Goal: Task Accomplishment & Management: Use online tool/utility

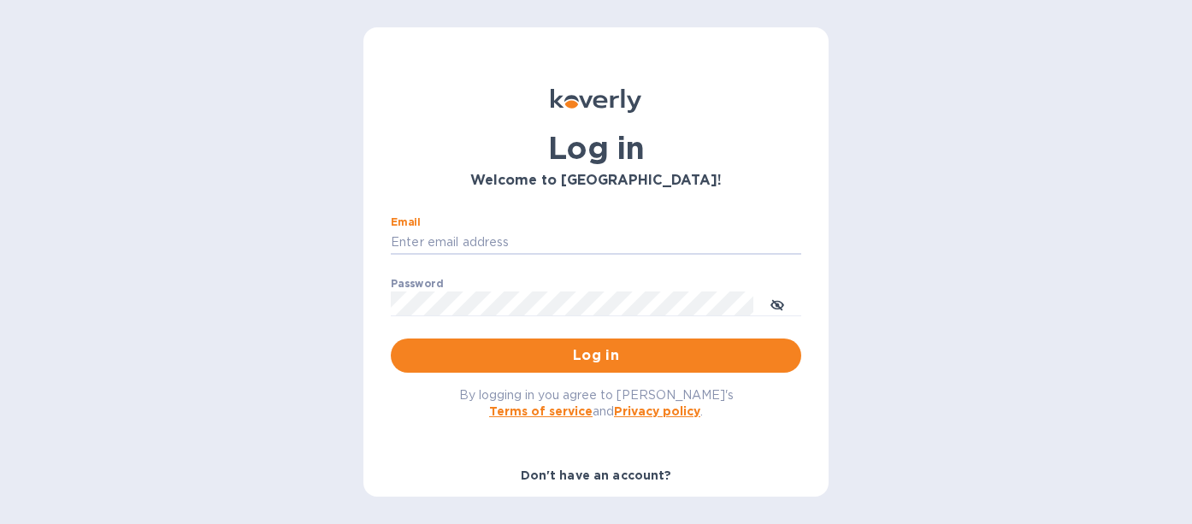
type input "[PERSON_NAME][EMAIL_ADDRESS][DOMAIN_NAME]"
click at [593, 355] on button "Log in" at bounding box center [596, 356] width 410 height 34
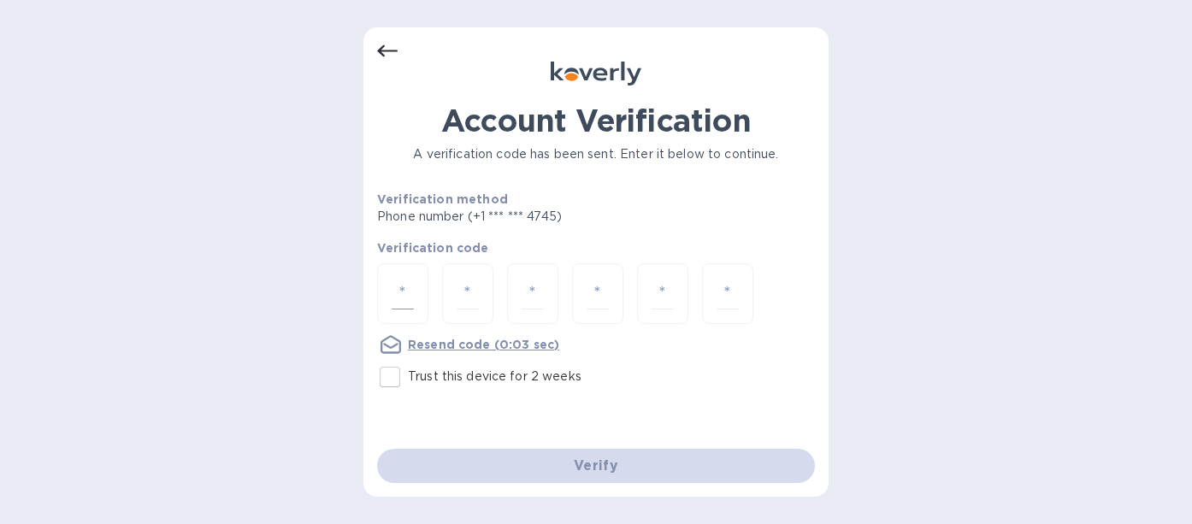
click at [417, 291] on div at bounding box center [402, 293] width 51 height 61
type input "8"
type input "1"
type input "3"
type input "7"
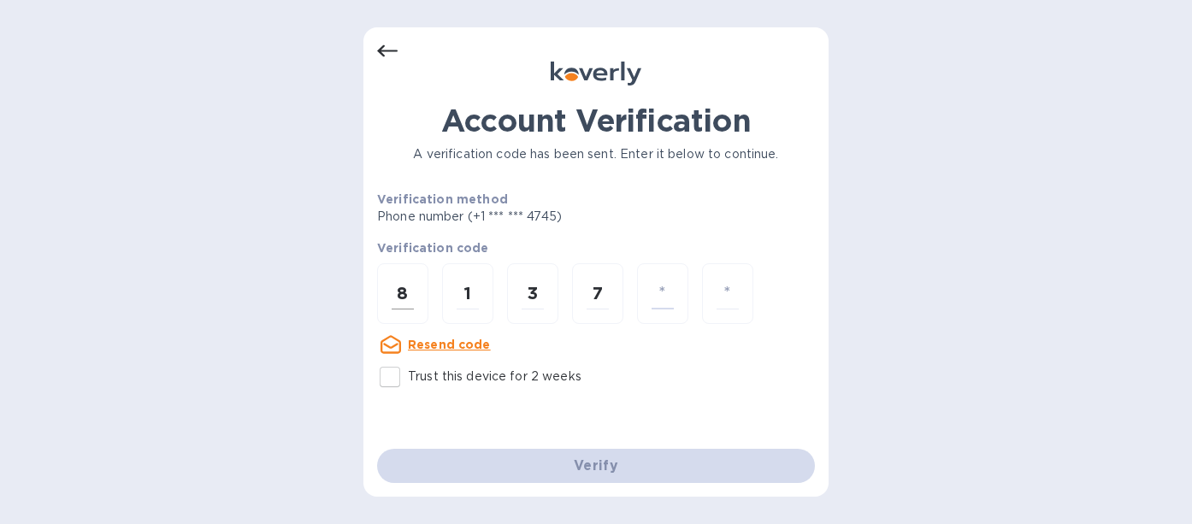
type input "4"
type input "9"
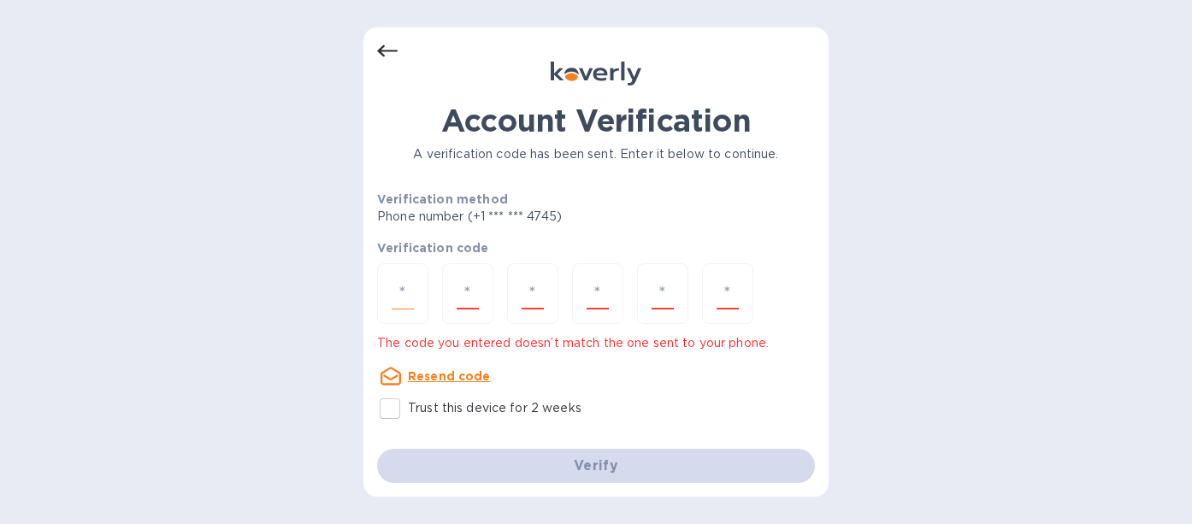
click at [405, 301] on input "number" at bounding box center [403, 294] width 22 height 32
type input "8"
type input "1"
type input "3"
type input "7"
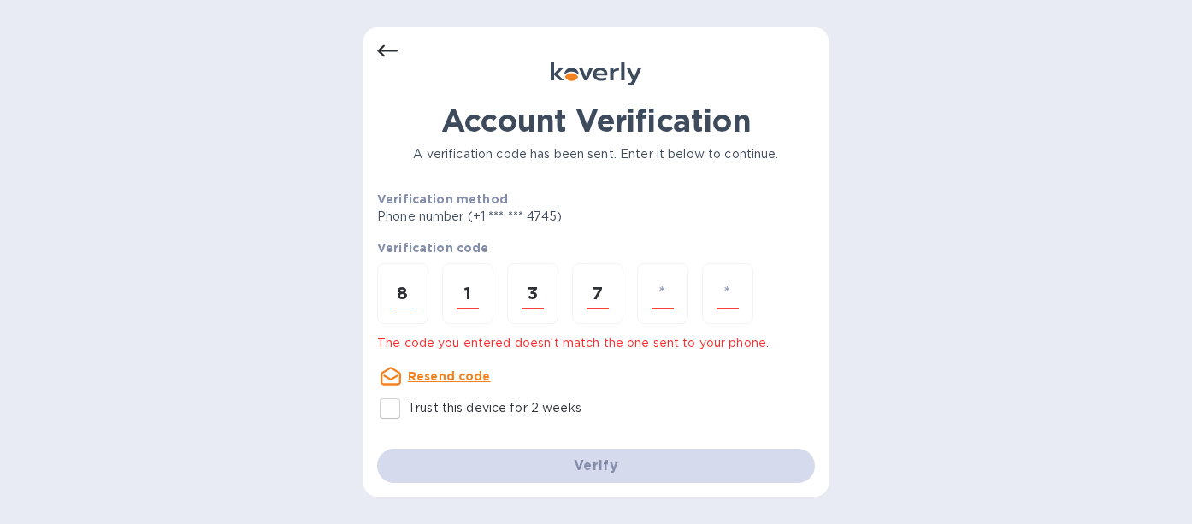
type input "3"
type input "9"
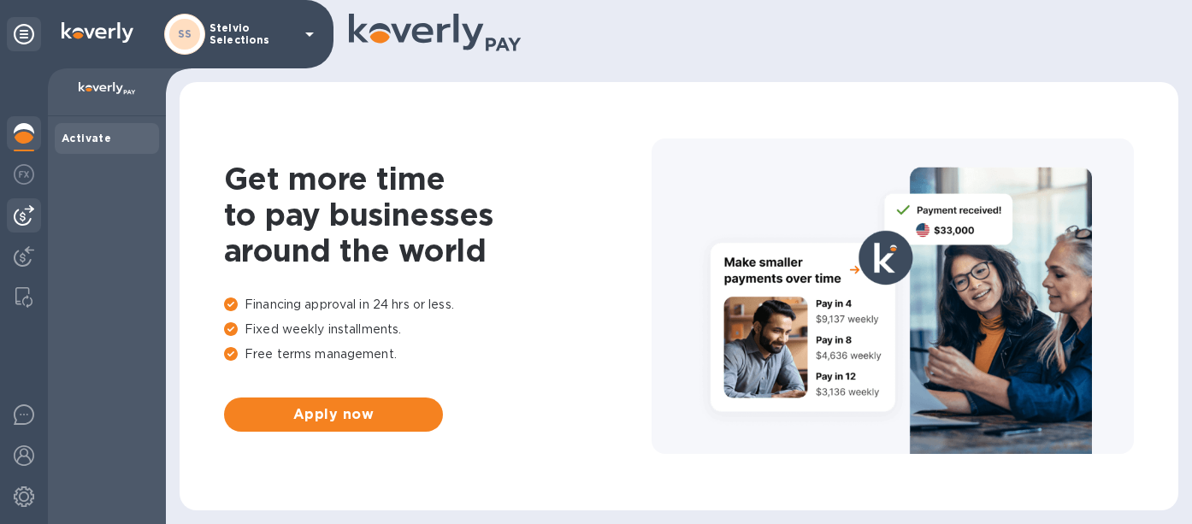
click at [21, 221] on img at bounding box center [24, 215] width 21 height 21
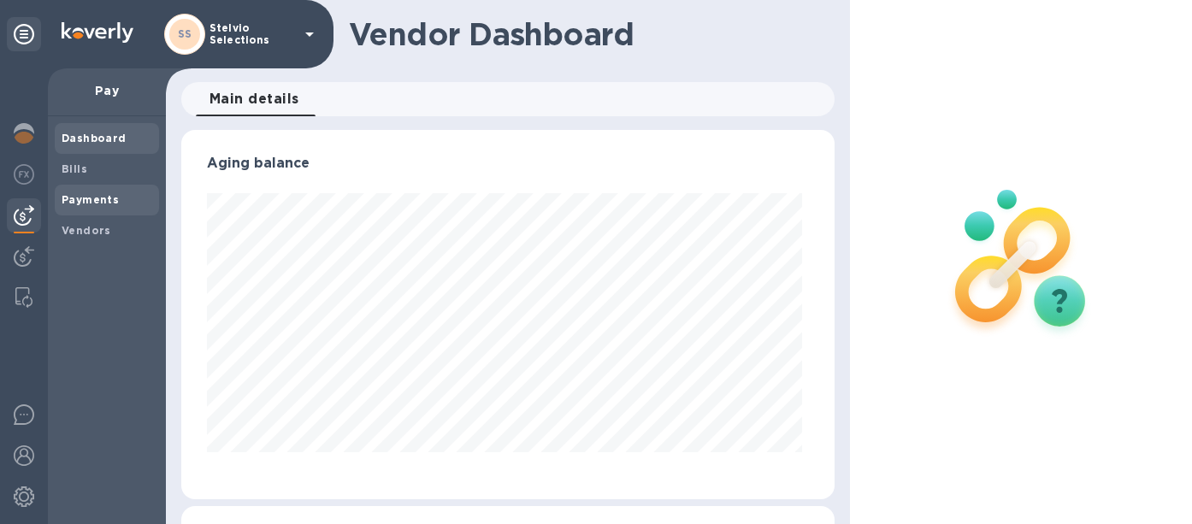
click at [88, 193] on b "Payments" at bounding box center [90, 199] width 57 height 13
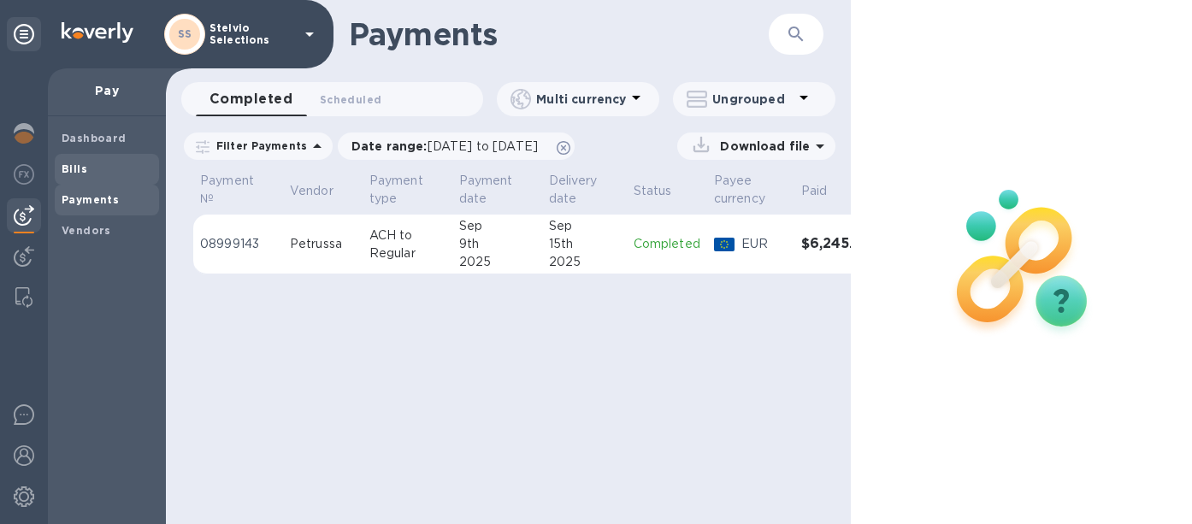
click at [95, 165] on span "Bills" at bounding box center [107, 169] width 91 height 17
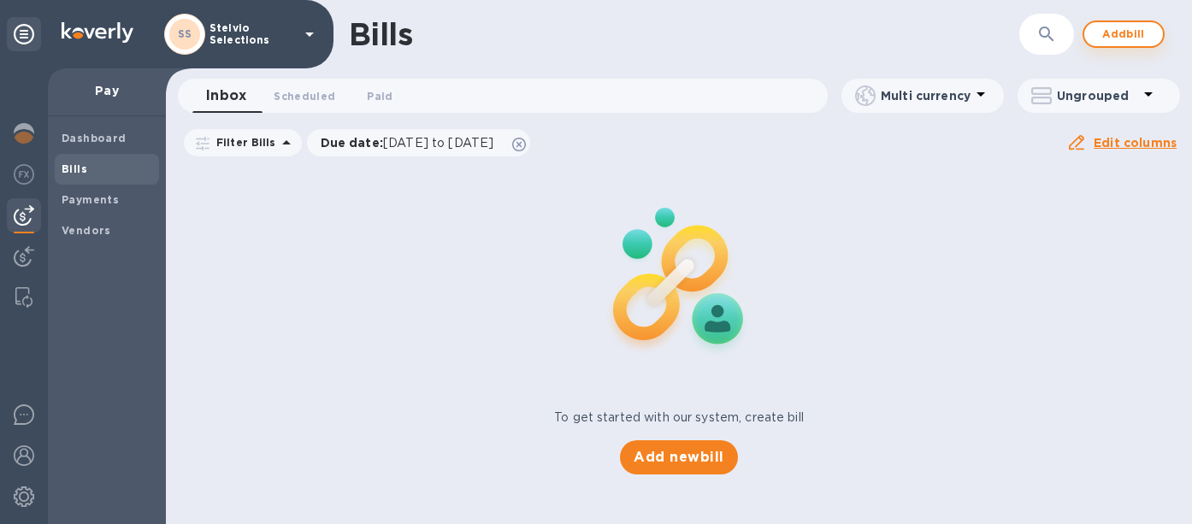
click at [1119, 30] on span "Add bill" at bounding box center [1123, 34] width 51 height 21
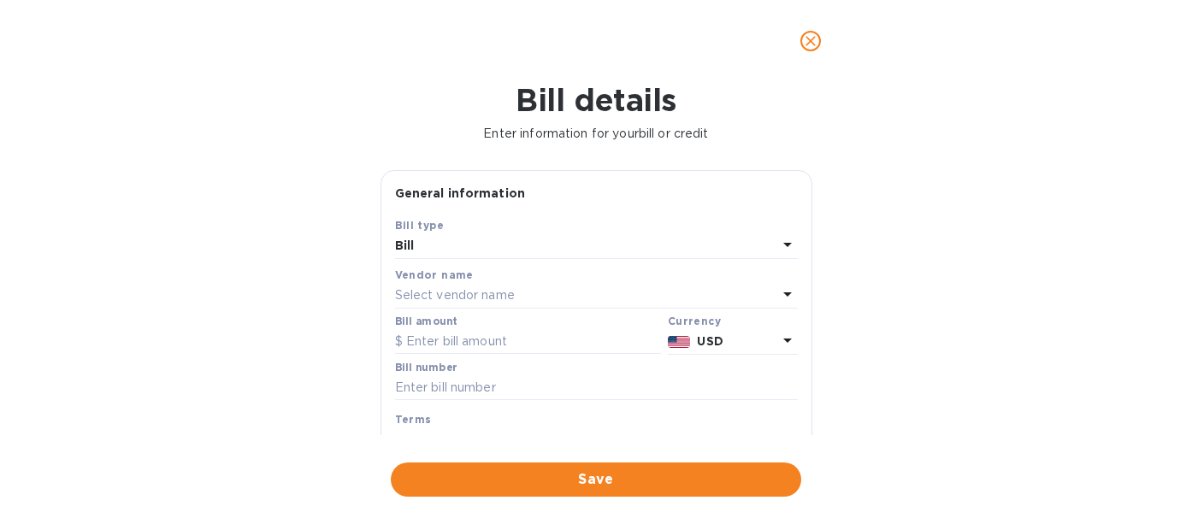
click at [548, 281] on div "Vendor name" at bounding box center [596, 275] width 403 height 18
click at [544, 293] on div "Select vendor name" at bounding box center [586, 296] width 382 height 24
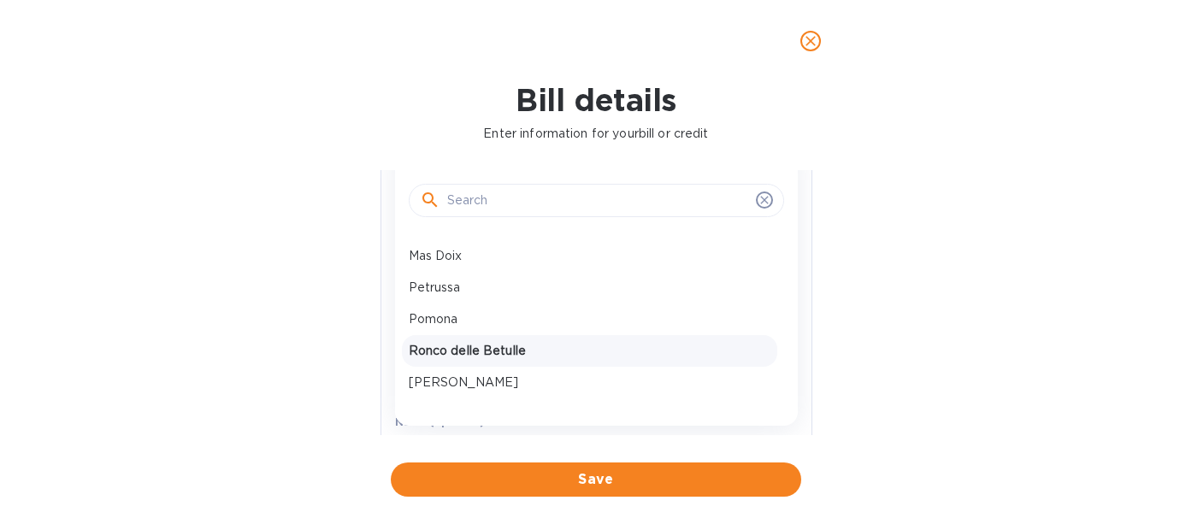
scroll to position [374, 0]
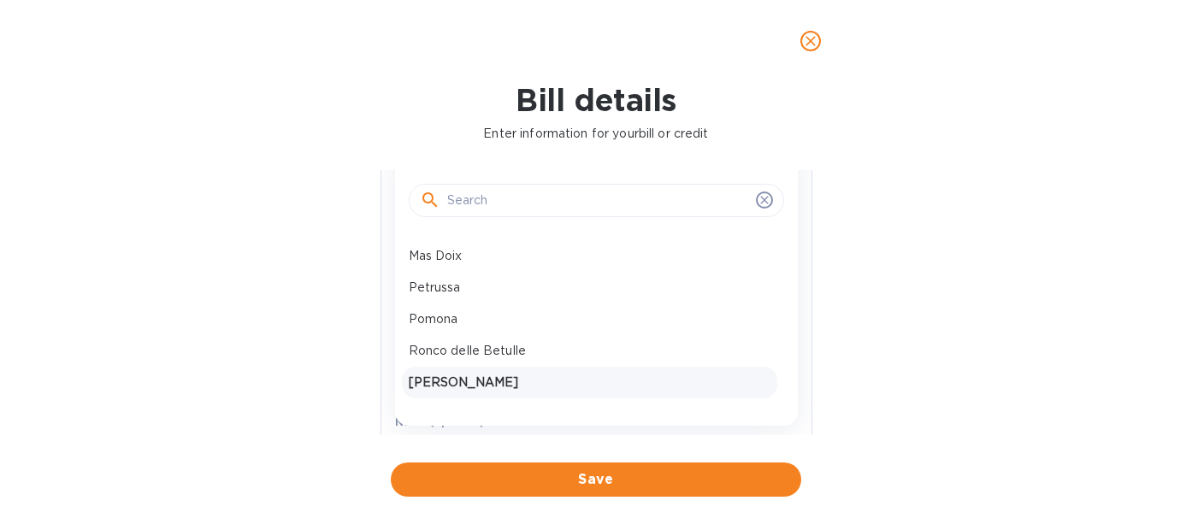
click at [509, 377] on p "Zanuttini Tommaso" at bounding box center [590, 383] width 362 height 18
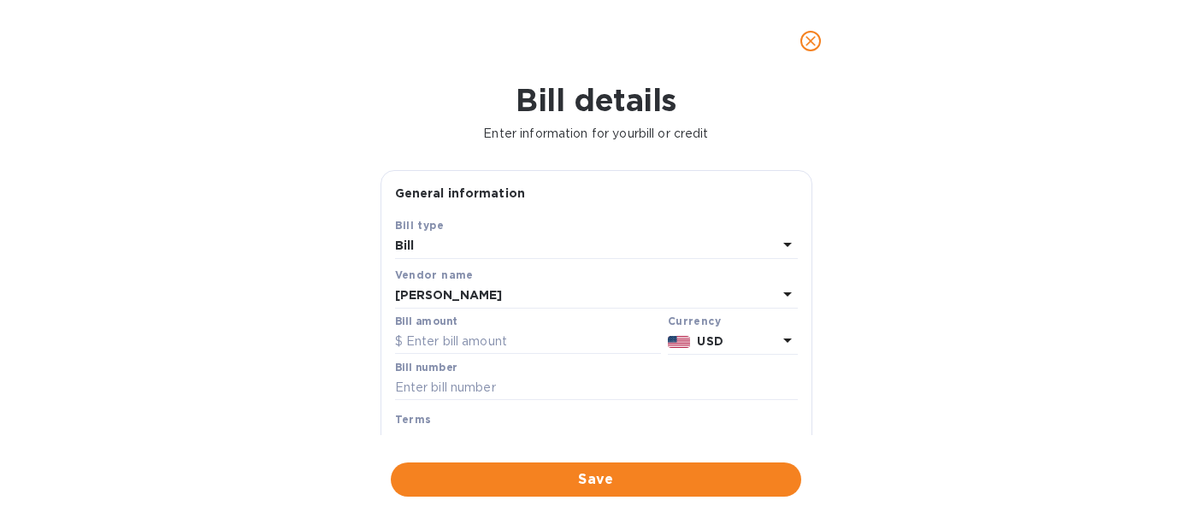
scroll to position [0, 0]
click at [541, 340] on input "text" at bounding box center [528, 342] width 266 height 26
type input "5"
type input "6,516"
click at [777, 340] on icon at bounding box center [787, 340] width 21 height 21
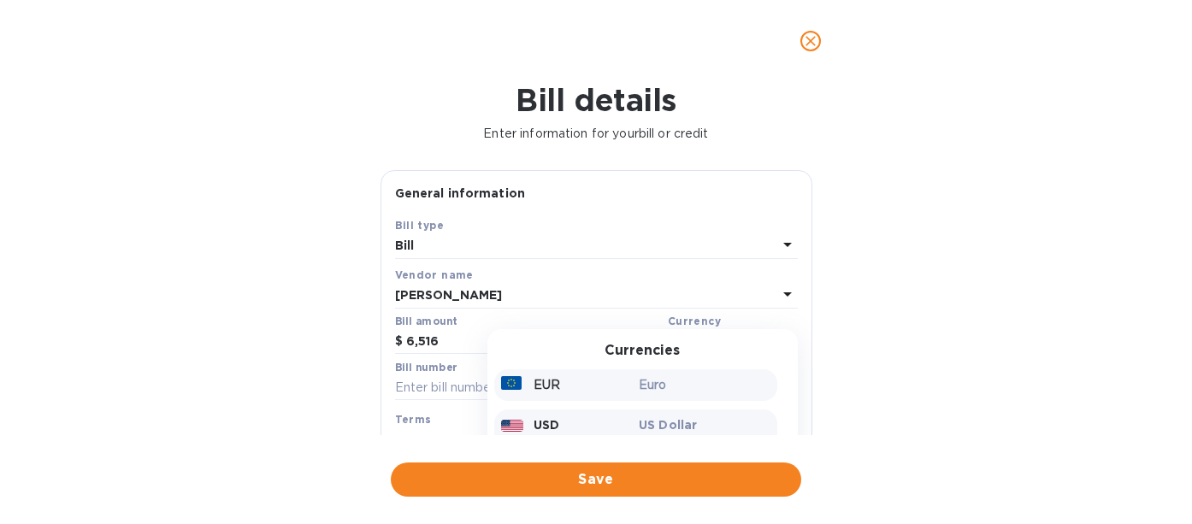
click at [664, 376] on p "Euro" at bounding box center [705, 385] width 132 height 18
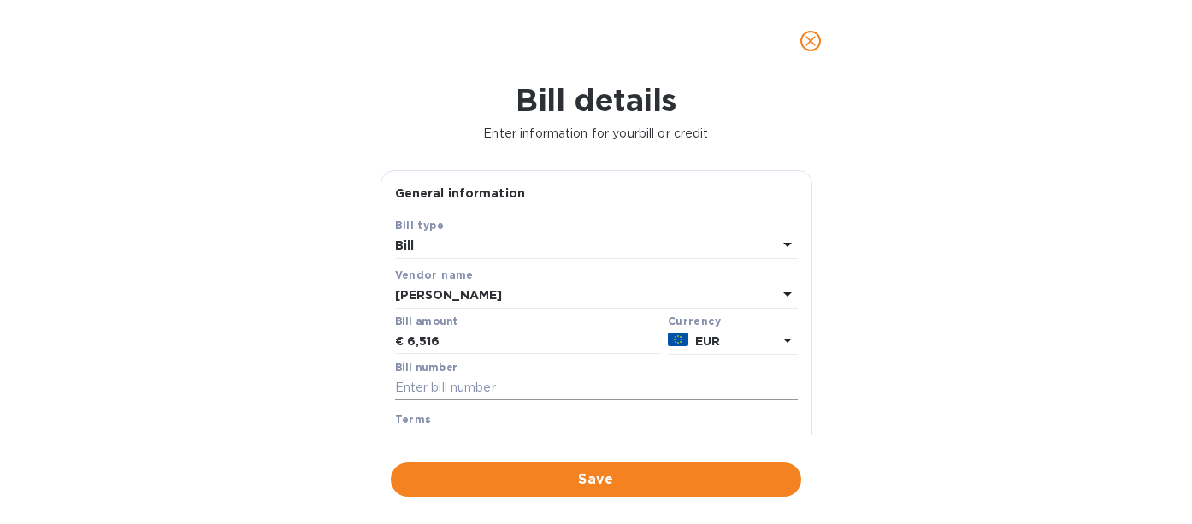
click at [631, 381] on input "text" at bounding box center [596, 388] width 403 height 26
type input "20251003150755"
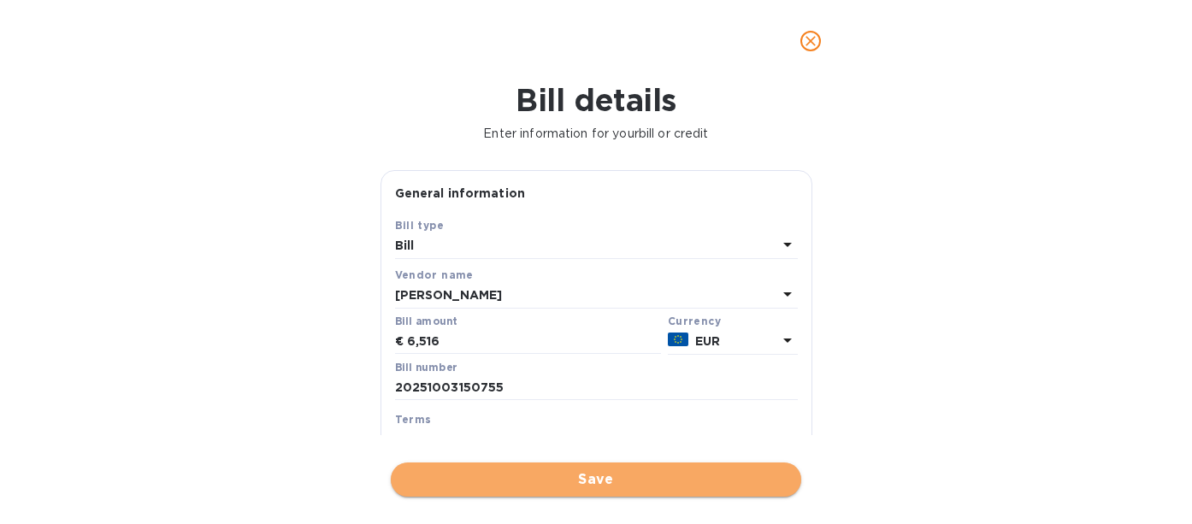
click at [546, 473] on span "Save" at bounding box center [596, 479] width 383 height 21
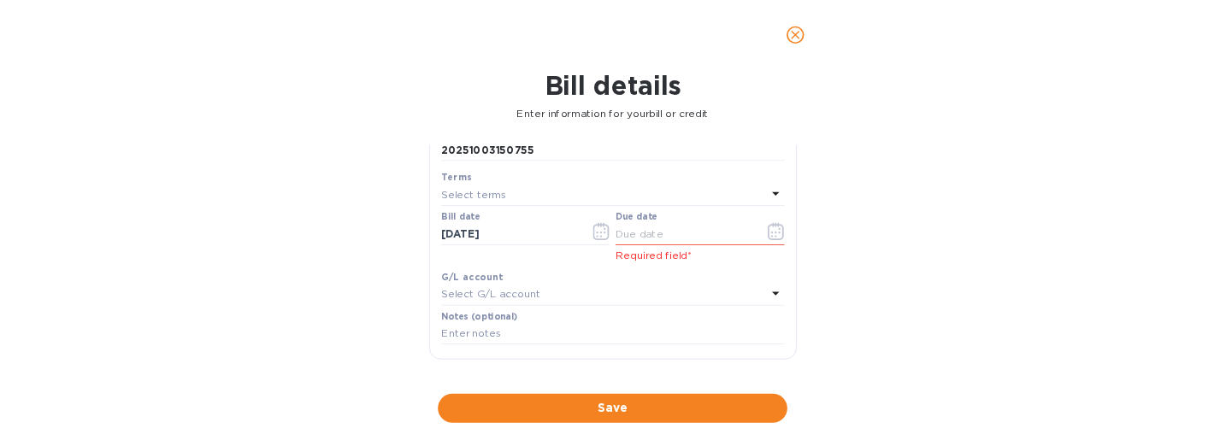
scroll to position [210, 0]
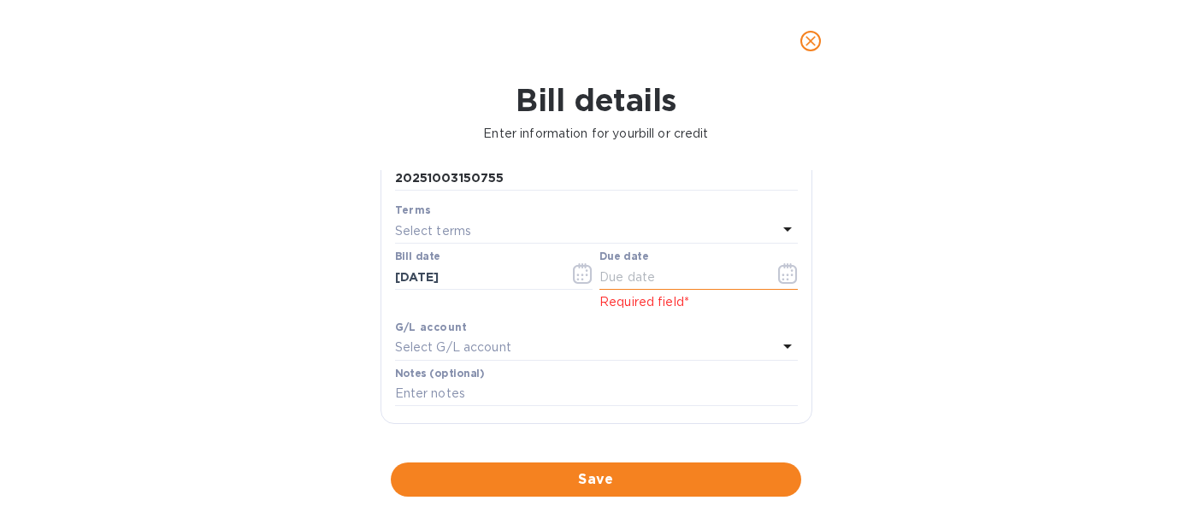
click at [778, 266] on icon "button" at bounding box center [788, 273] width 20 height 21
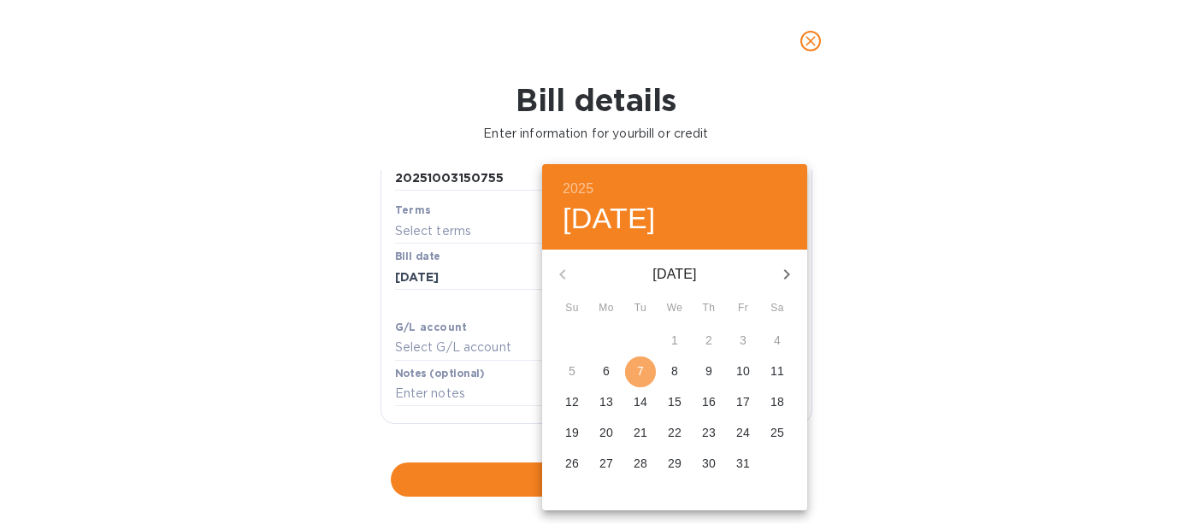
click at [627, 369] on span "7" at bounding box center [640, 371] width 31 height 17
type input "10/07/2025"
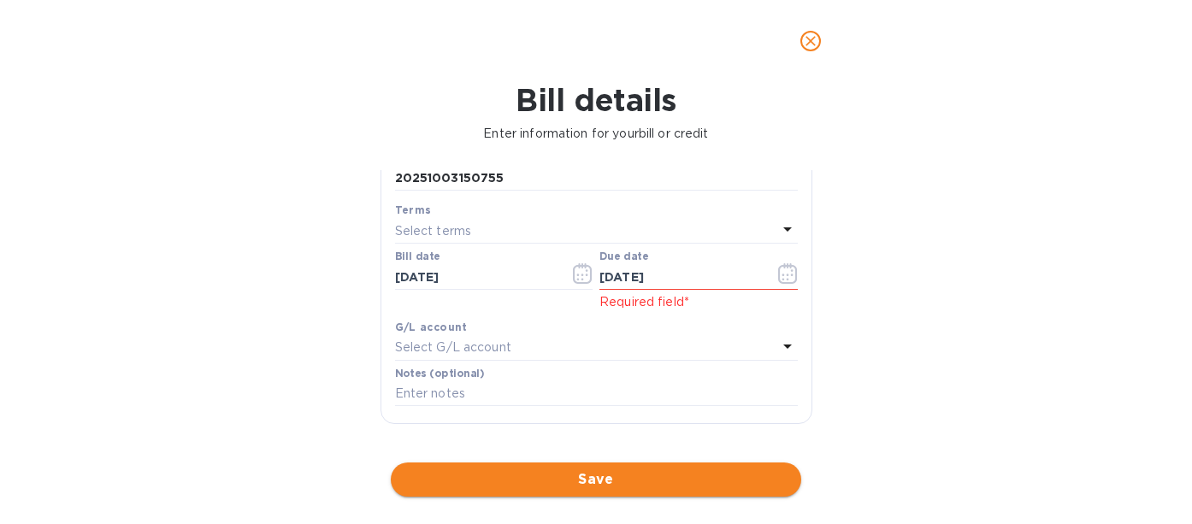
click at [604, 472] on span "Save" at bounding box center [596, 479] width 383 height 21
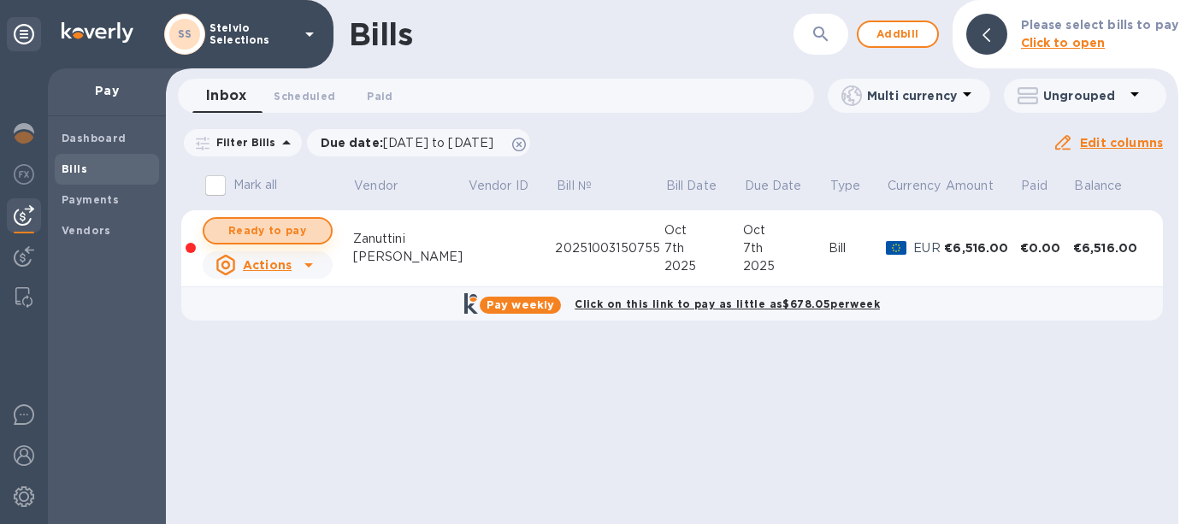
click at [280, 228] on span "Ready to pay" at bounding box center [267, 231] width 99 height 21
checkbox input "true"
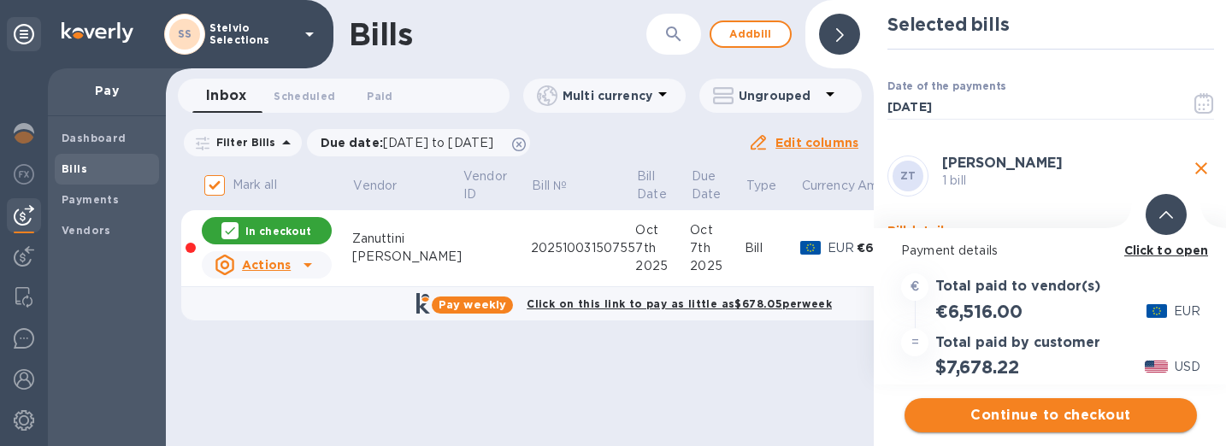
click at [998, 415] on span "Continue to checkout" at bounding box center [1050, 415] width 265 height 21
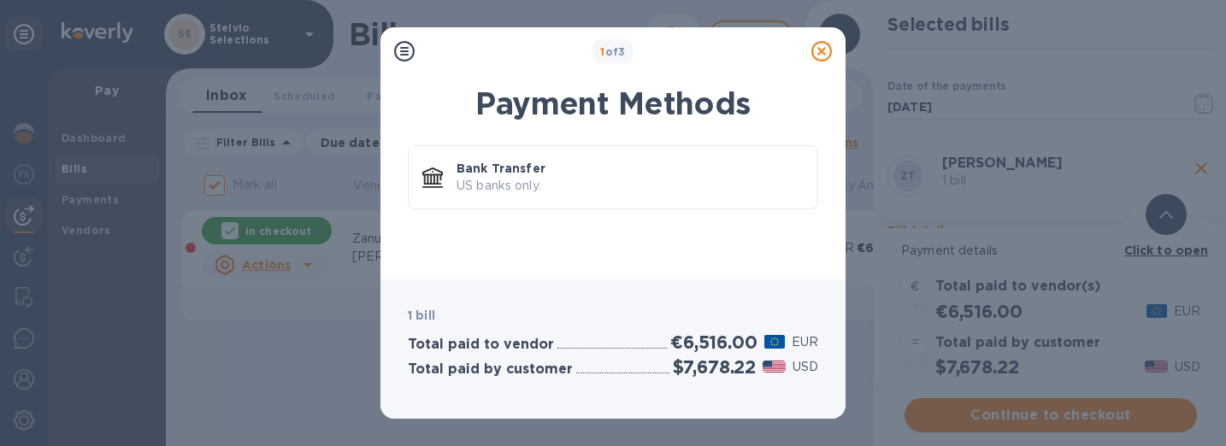
scroll to position [0, 0]
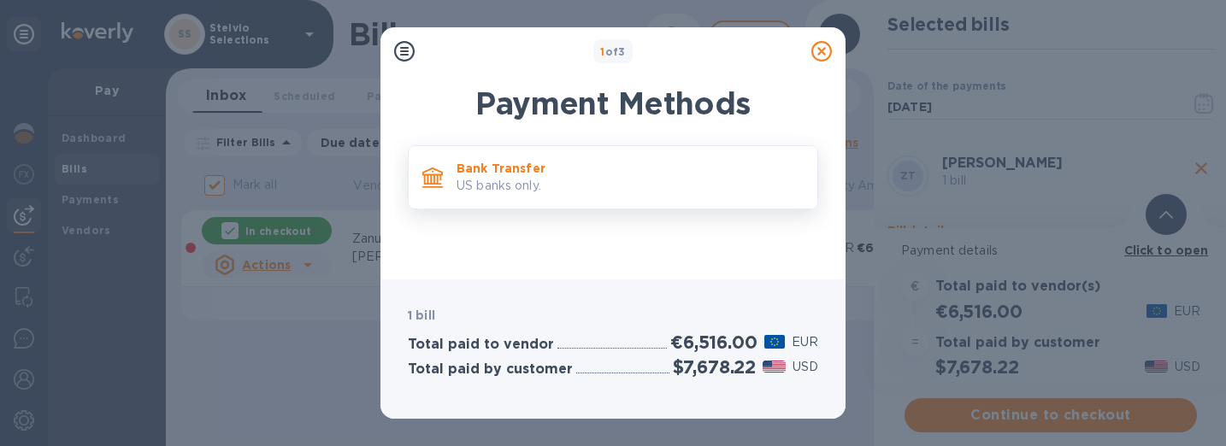
click at [511, 174] on p "Bank Transfer" at bounding box center [630, 168] width 347 height 17
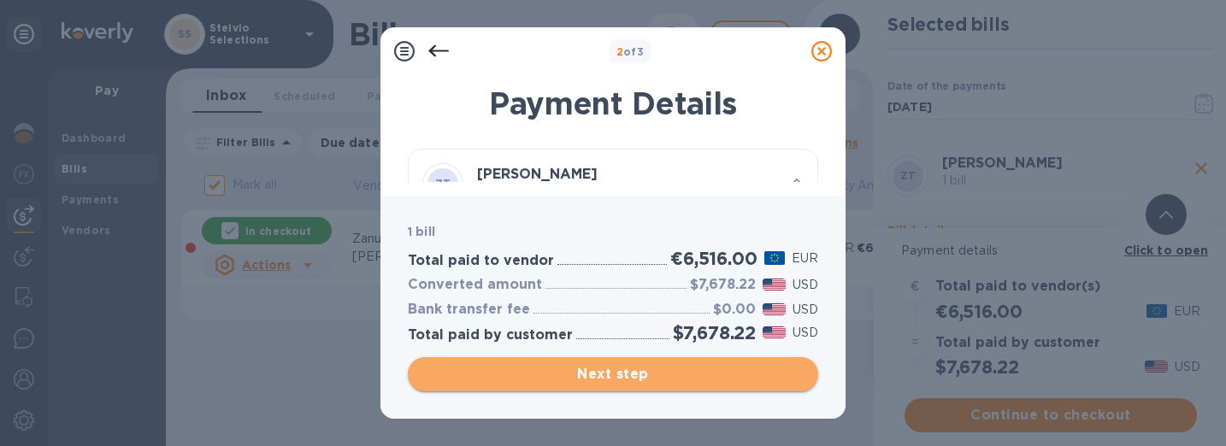
click at [576, 387] on button "Next step" at bounding box center [613, 374] width 410 height 34
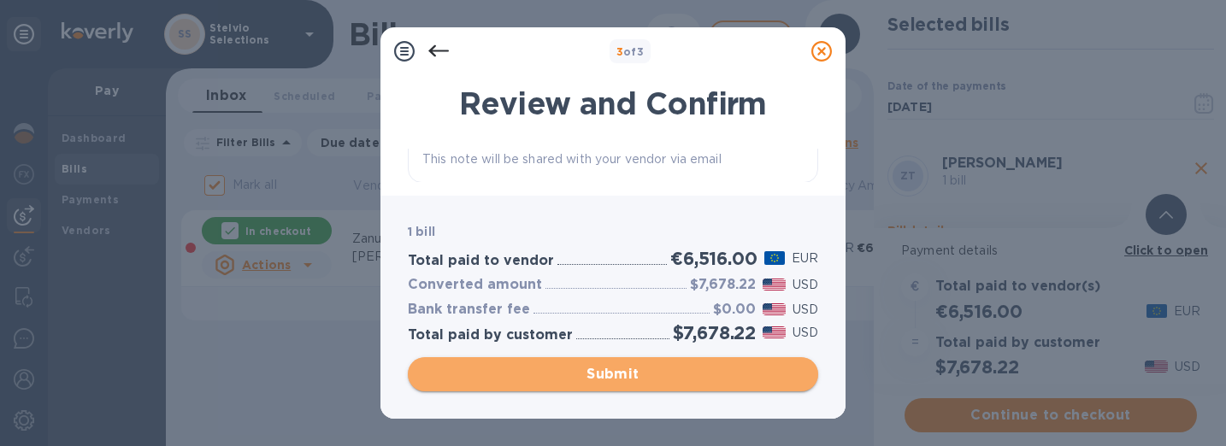
click at [580, 381] on span "Submit" at bounding box center [613, 374] width 383 height 21
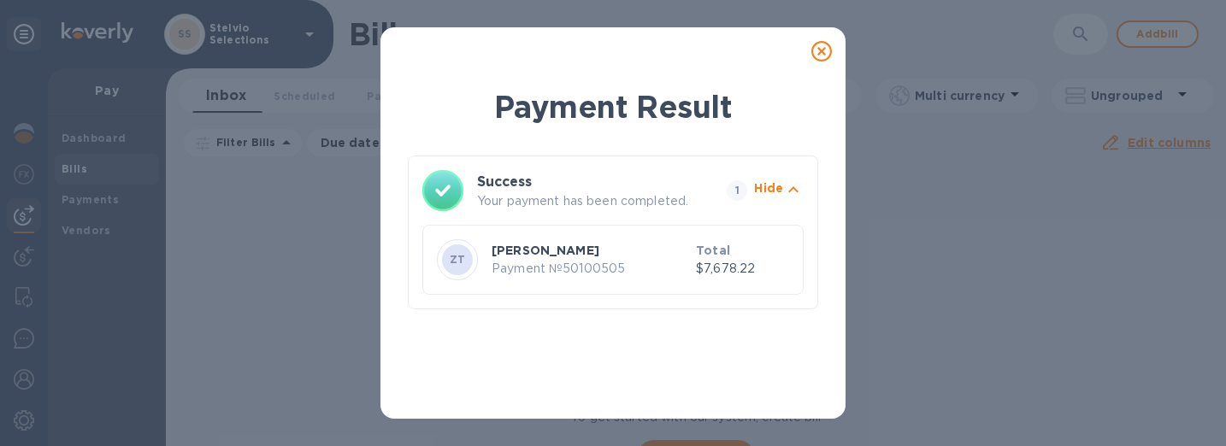
click at [823, 44] on icon at bounding box center [822, 51] width 21 height 21
